Goal: Information Seeking & Learning: Learn about a topic

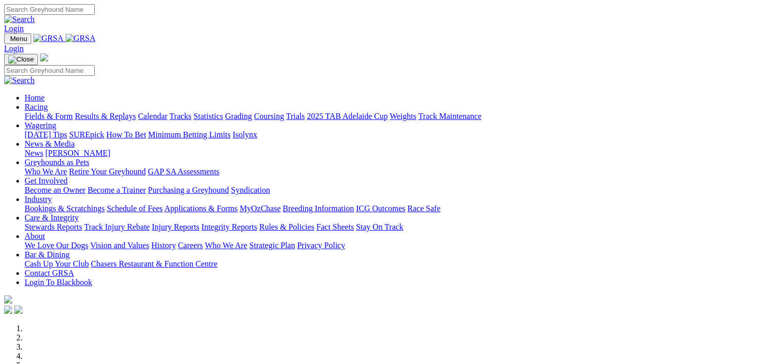
click at [95, 12] on input "Search" at bounding box center [49, 9] width 91 height 11
type input "compton ted"
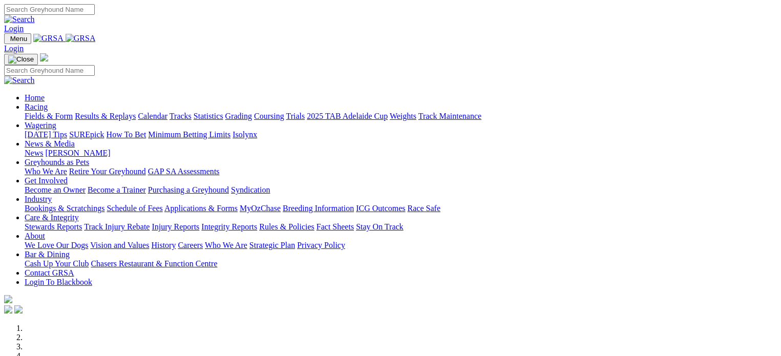
click at [45, 112] on link "Fields & Form" at bounding box center [49, 116] width 48 height 9
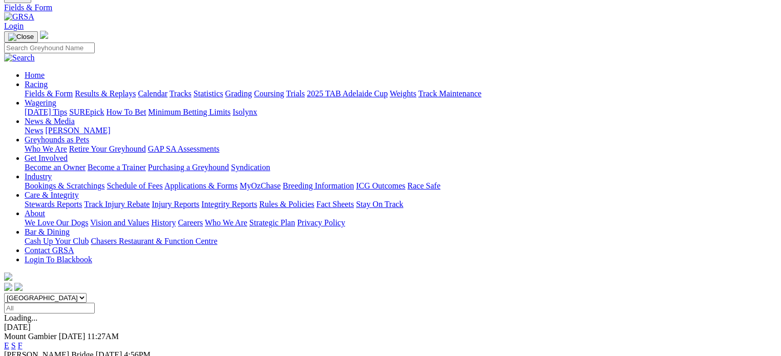
scroll to position [102, 0]
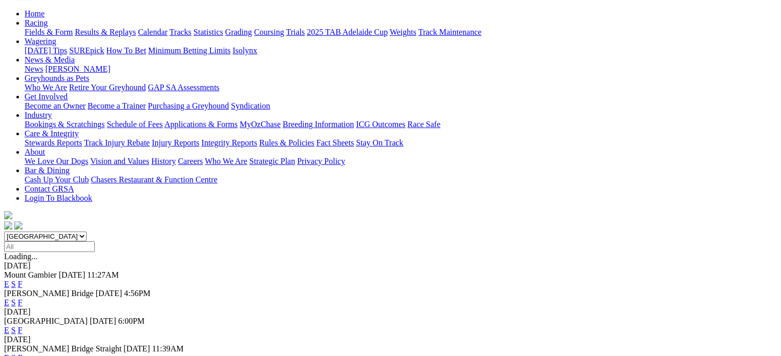
click at [23, 353] on link "F" at bounding box center [20, 357] width 5 height 9
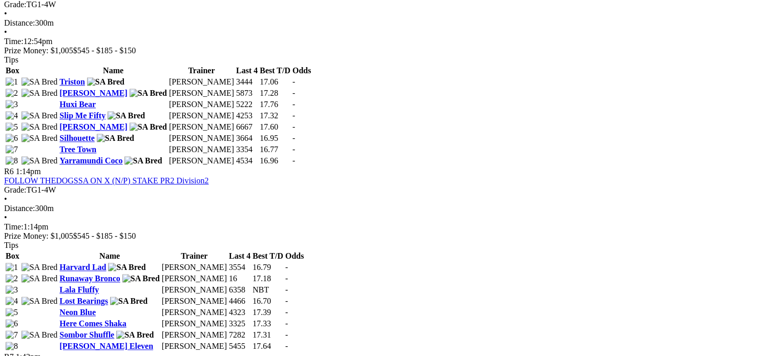
scroll to position [1152, 0]
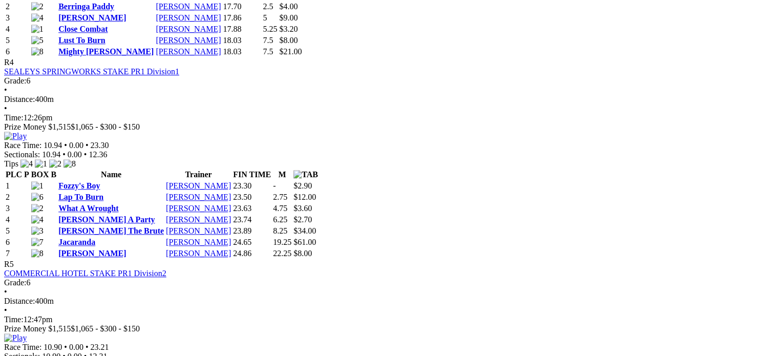
scroll to position [1037, 0]
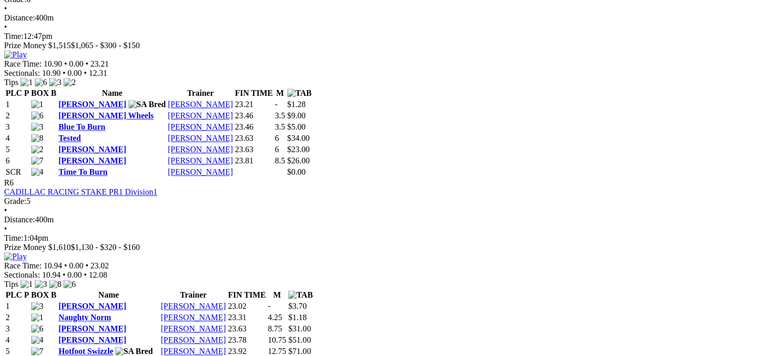
scroll to position [1319, 0]
